Goal: Task Accomplishment & Management: Manage account settings

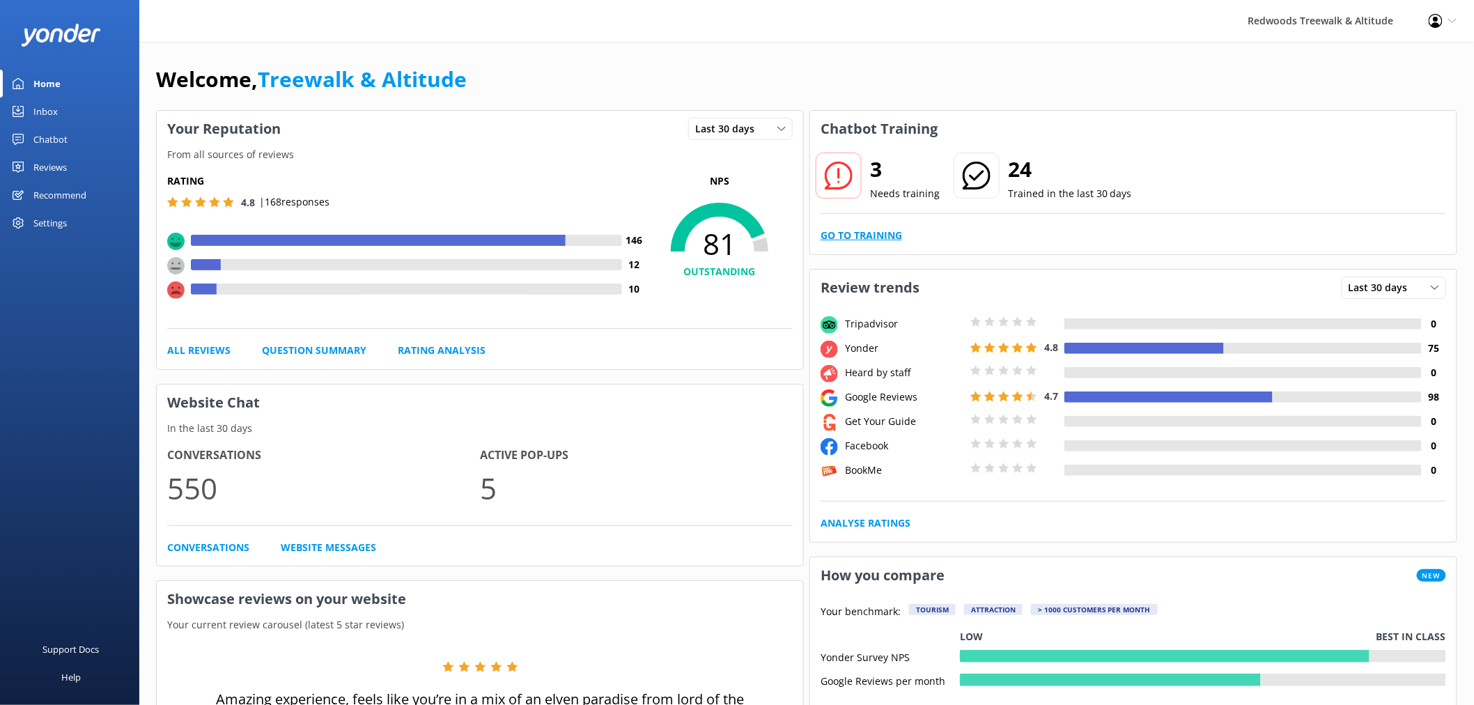
click at [838, 231] on link "Go to Training" at bounding box center [861, 235] width 81 height 15
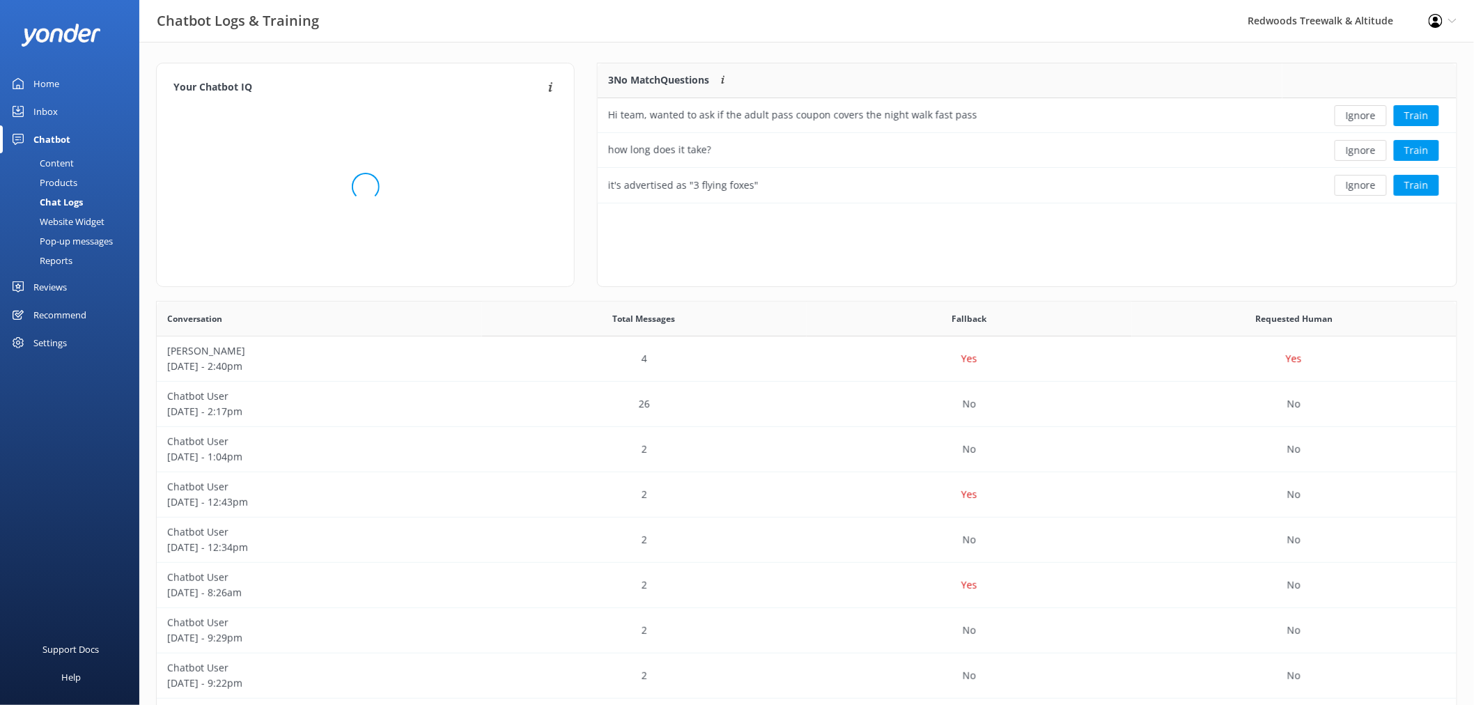
scroll to position [128, 846]
click at [1363, 120] on button "Ignore" at bounding box center [1361, 115] width 52 height 21
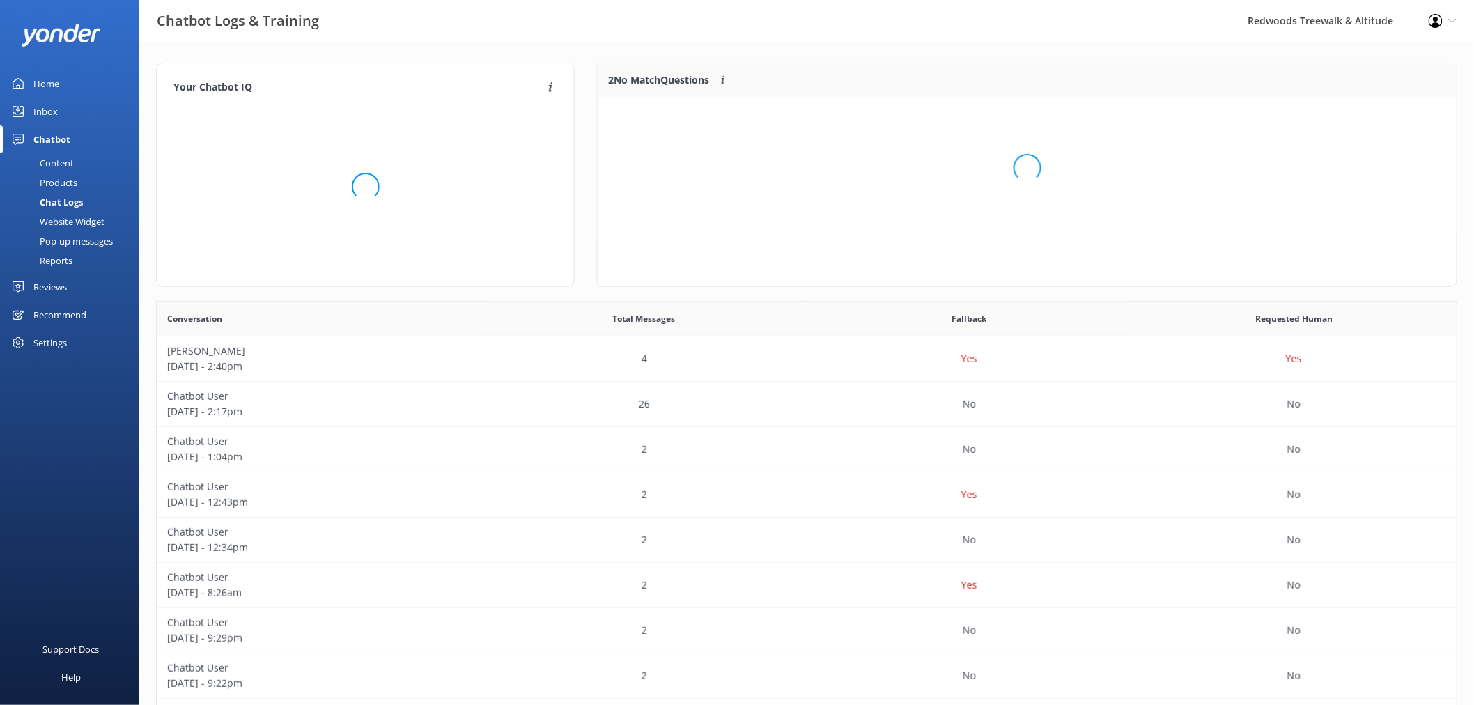
scroll to position [93, 846]
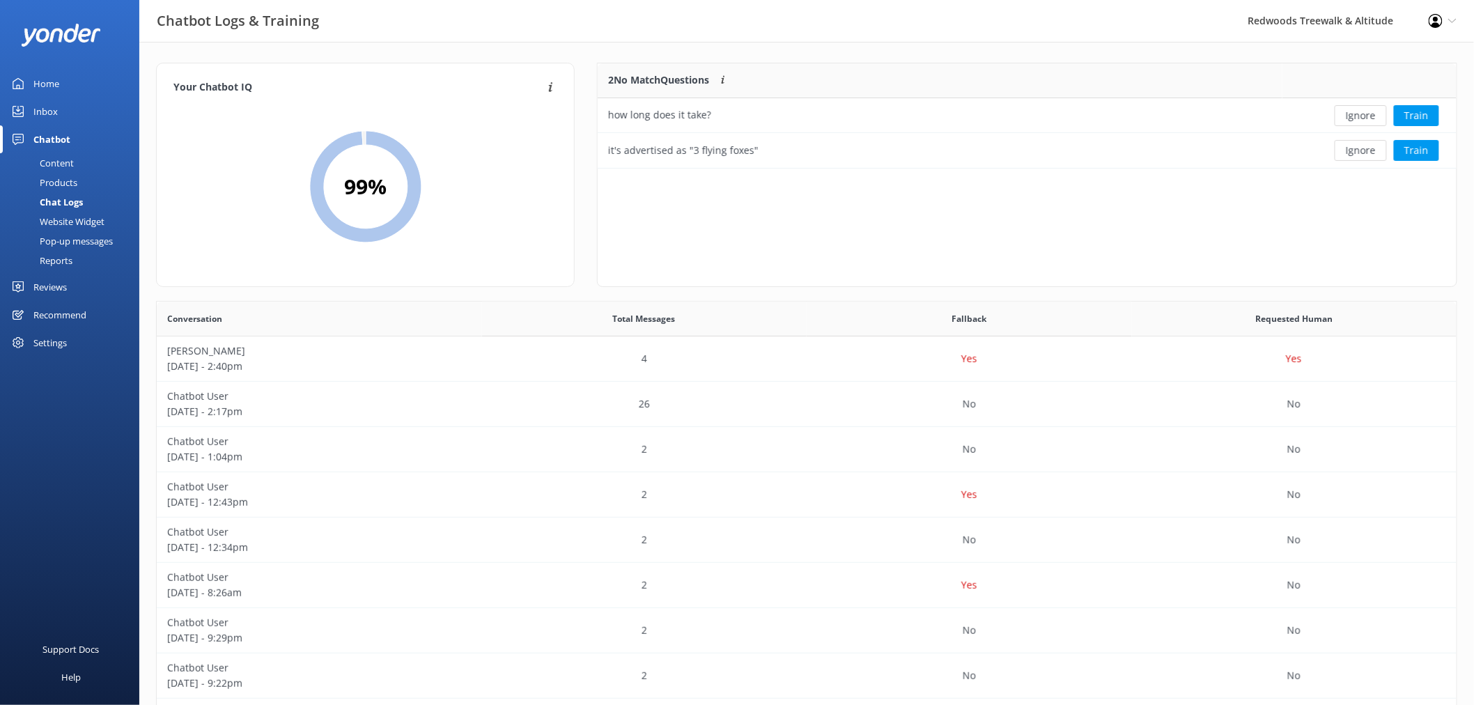
click at [1363, 120] on button "Ignore" at bounding box center [1361, 115] width 52 height 21
click at [1363, 119] on button "Ignore" at bounding box center [1361, 115] width 52 height 21
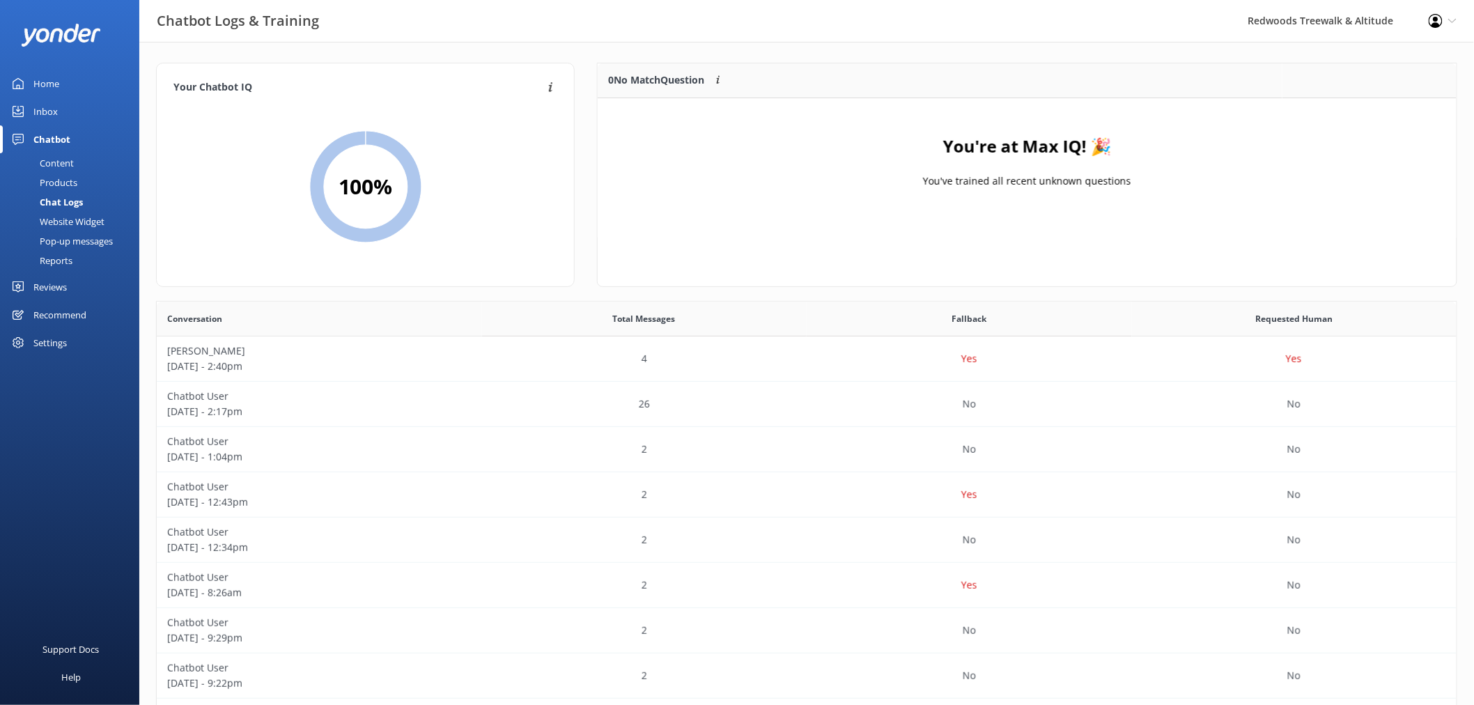
click at [66, 114] on link "Inbox" at bounding box center [69, 112] width 139 height 28
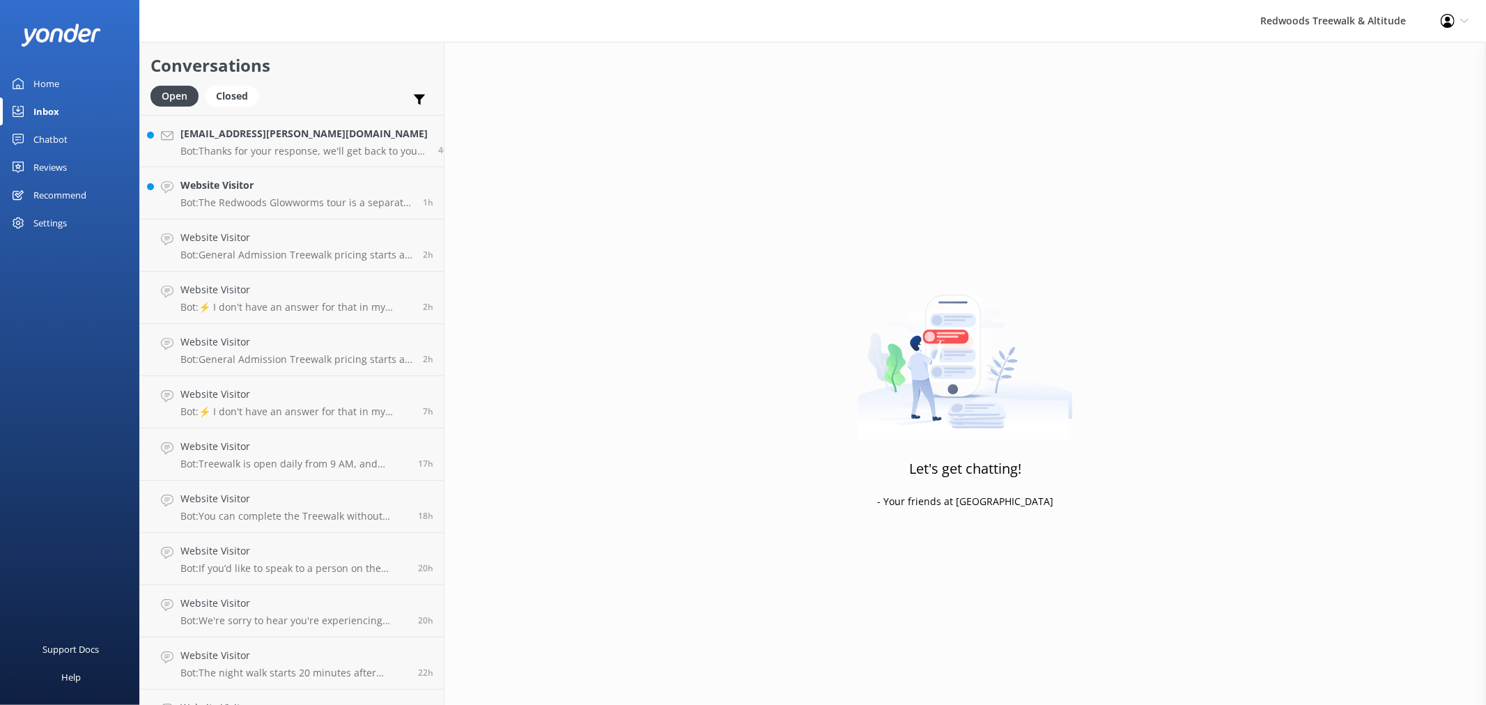
click at [61, 88] on link "Home" at bounding box center [69, 84] width 139 height 28
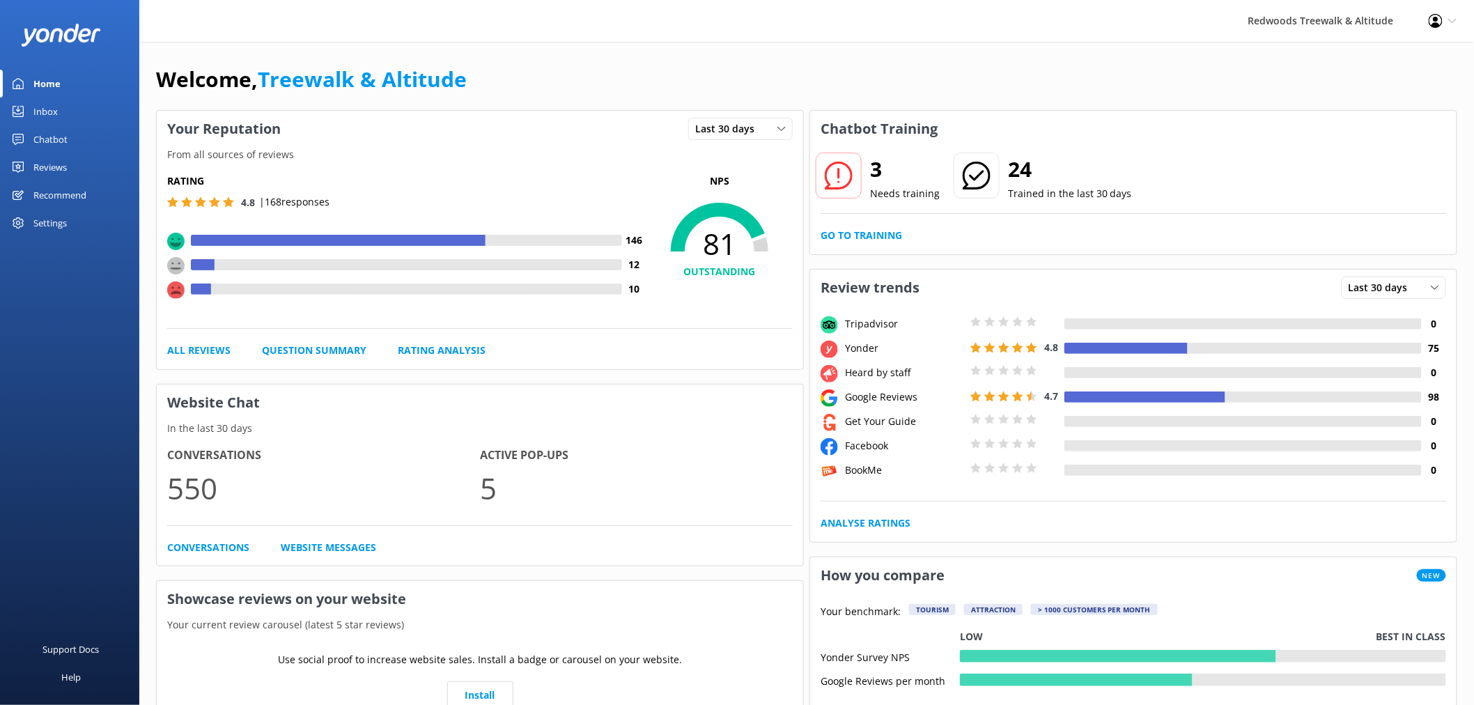
click at [61, 166] on div "Reviews" at bounding box center [49, 167] width 33 height 28
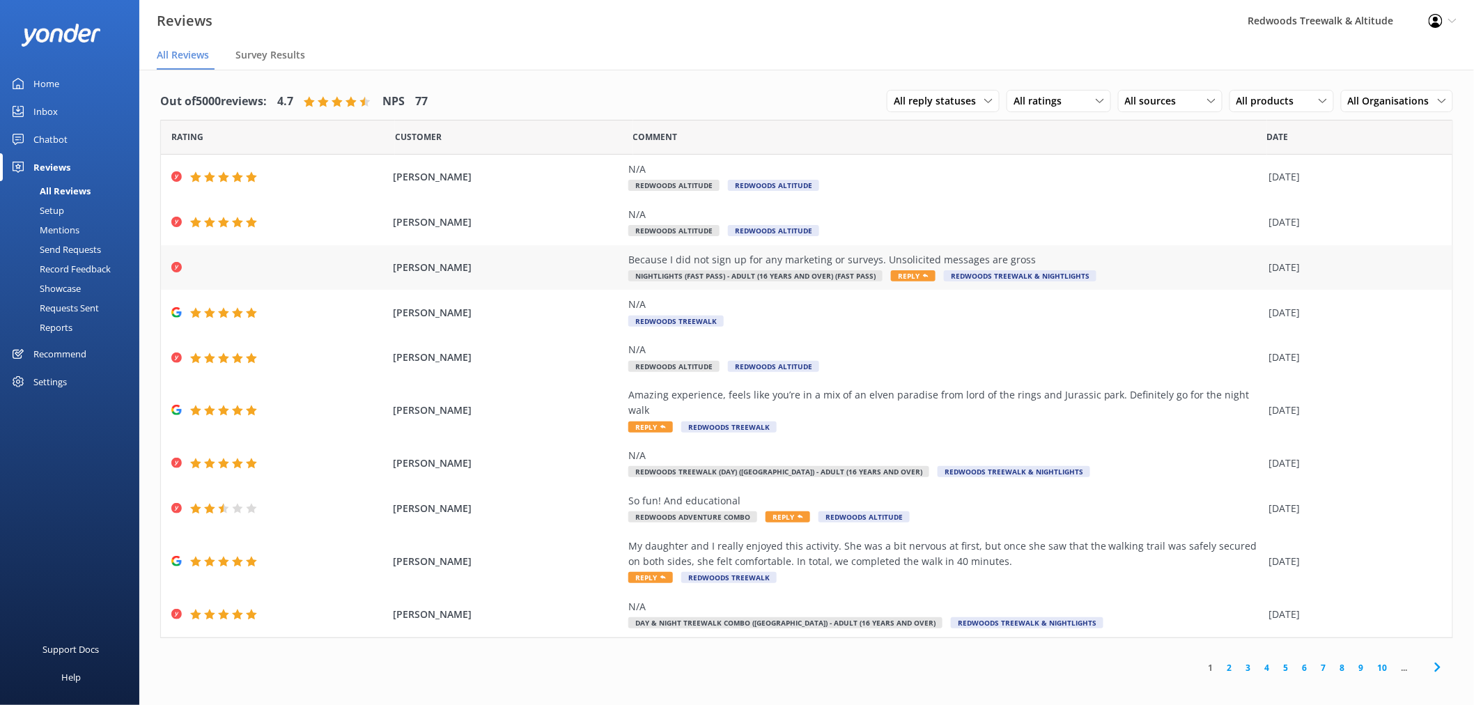
click at [585, 274] on span "[PERSON_NAME]" at bounding box center [507, 267] width 228 height 15
